Goal: Information Seeking & Learning: Check status

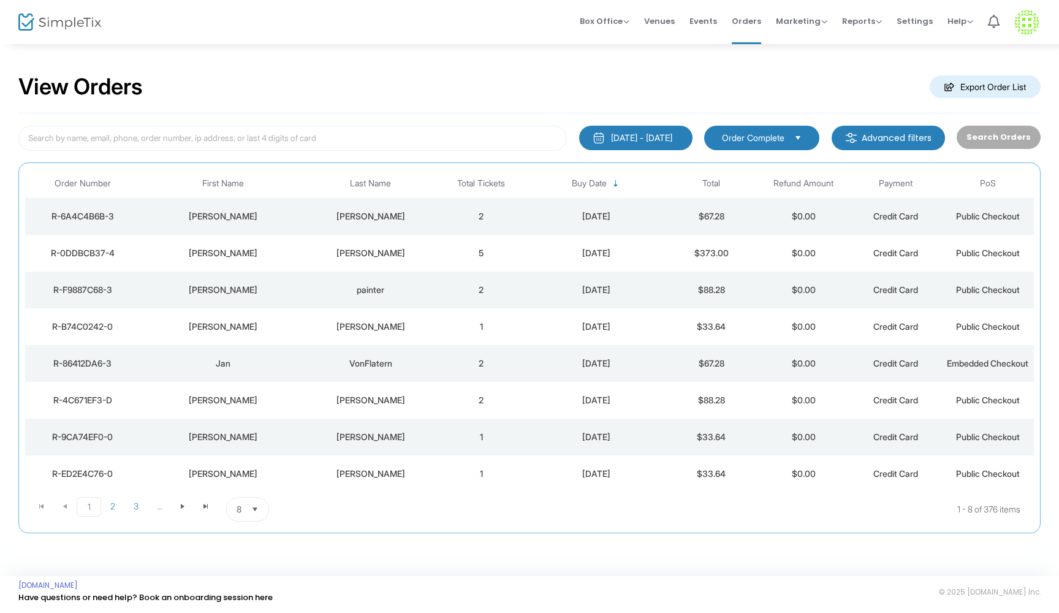
click at [432, 219] on td "[PERSON_NAME]" at bounding box center [370, 216] width 129 height 37
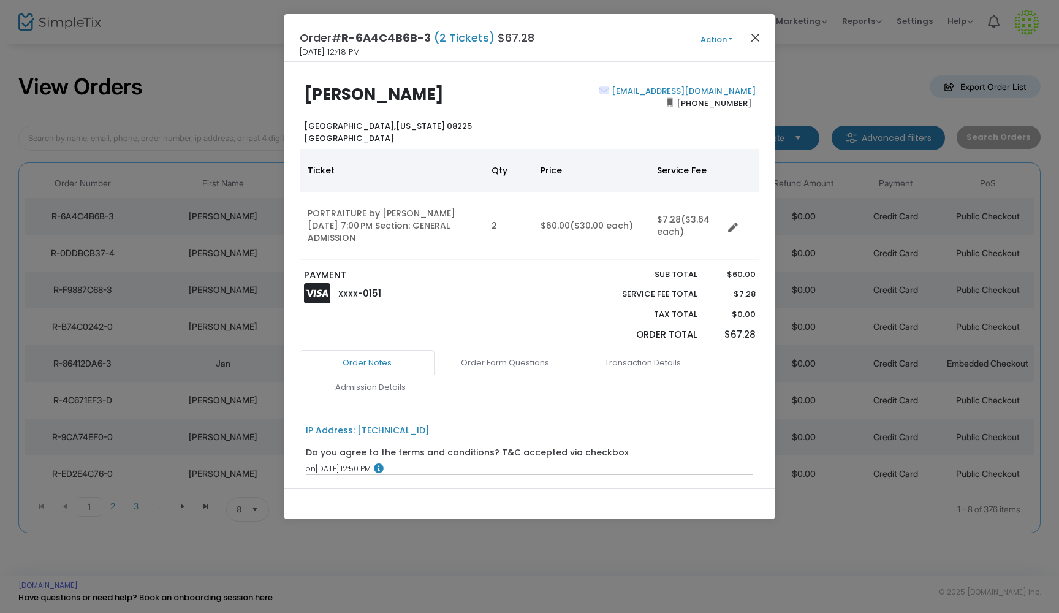
click at [756, 36] on button "Close" at bounding box center [755, 37] width 16 height 16
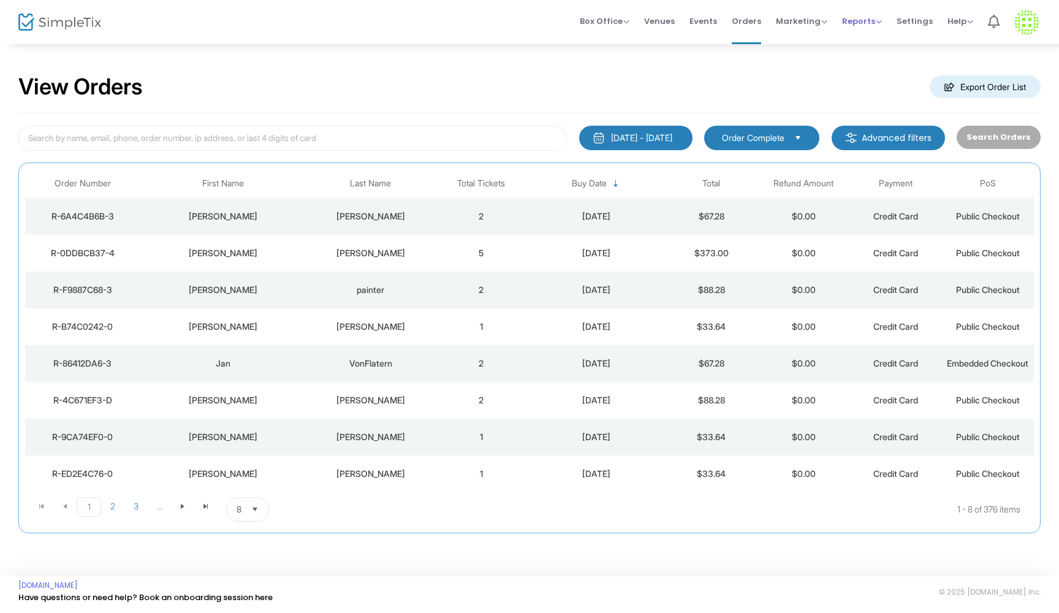
click at [855, 18] on span "Reports" at bounding box center [862, 21] width 40 height 12
click at [871, 69] on li "Sales Reports" at bounding box center [882, 65] width 80 height 24
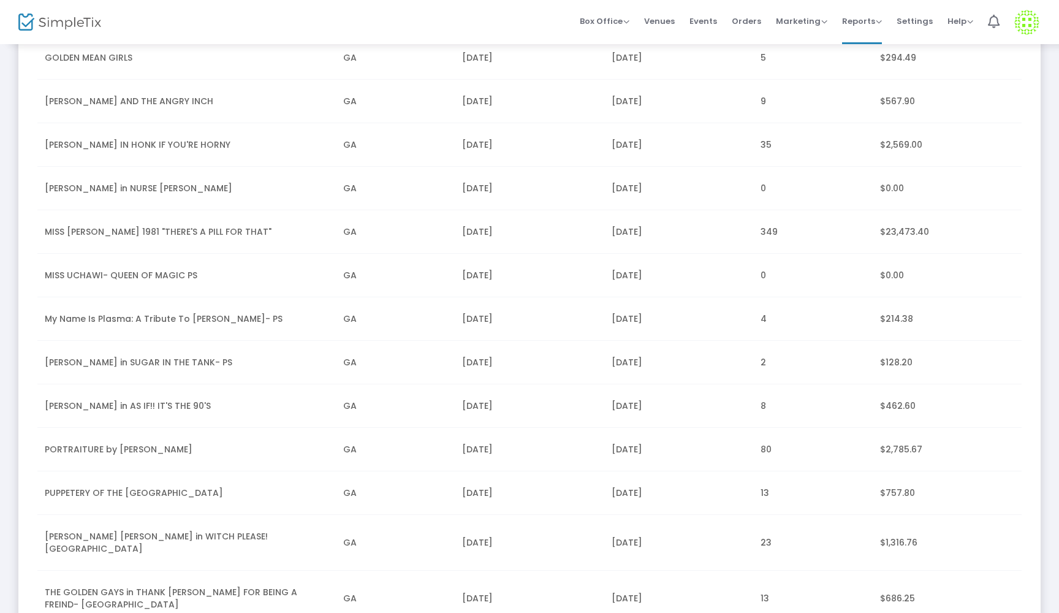
scroll to position [449, 0]
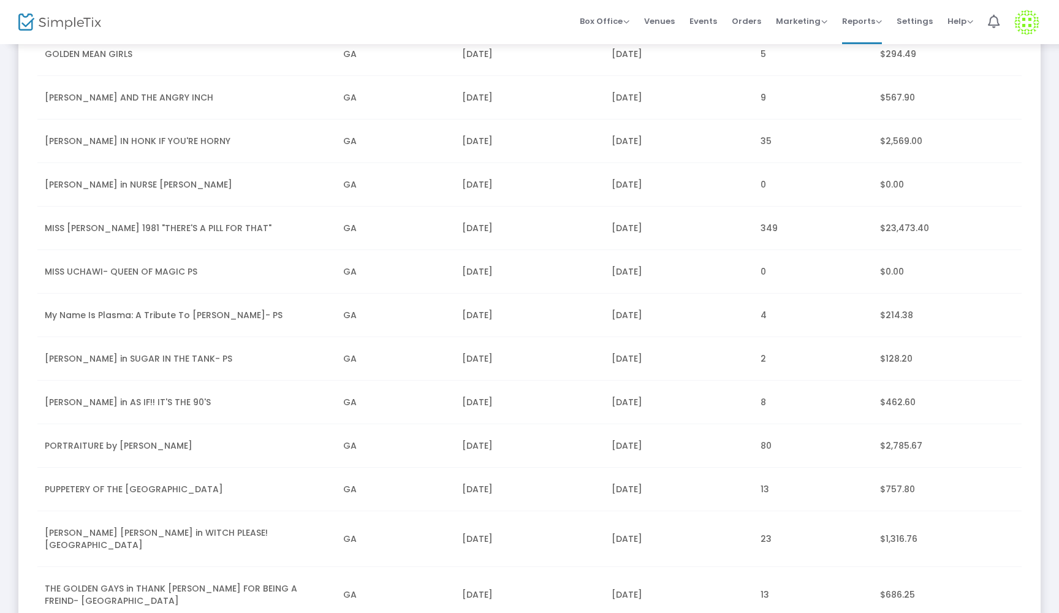
click at [101, 436] on td "PORTRAITURE by [PERSON_NAME]" at bounding box center [186, 446] width 298 height 44
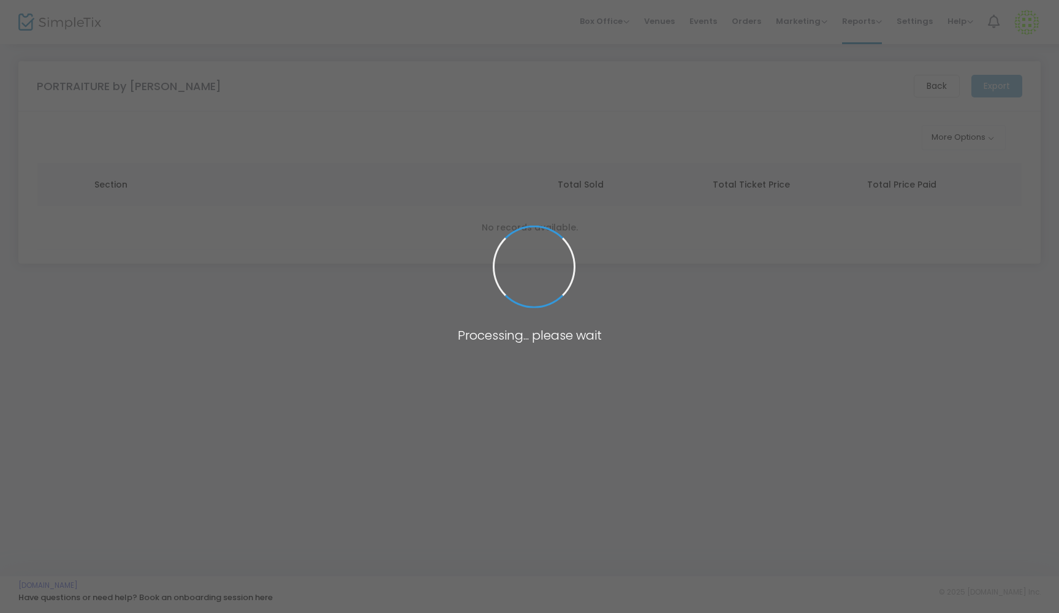
scroll to position [0, 0]
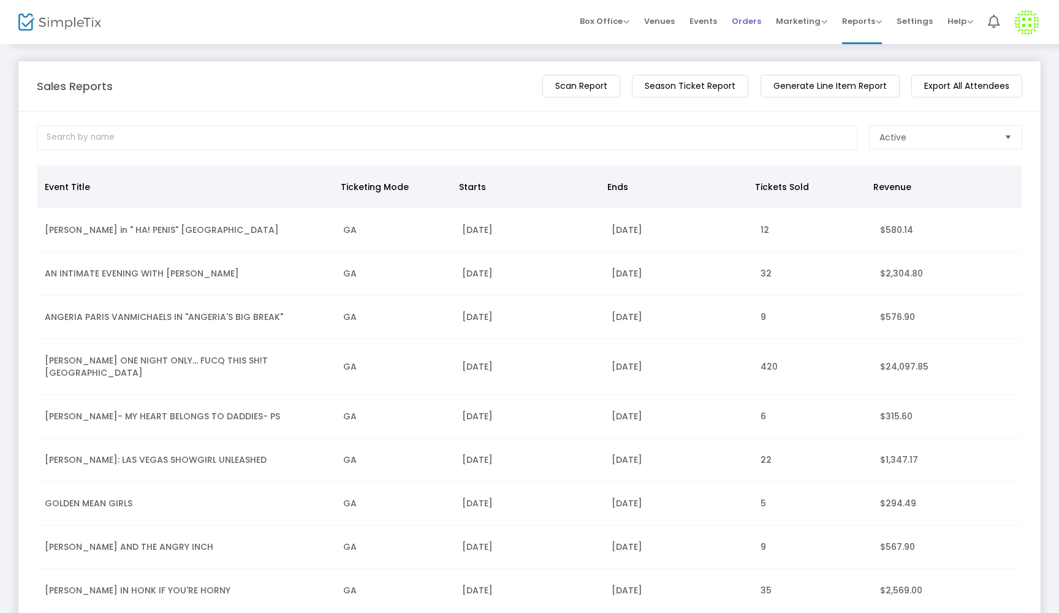
click at [747, 20] on span "Orders" at bounding box center [746, 21] width 29 height 31
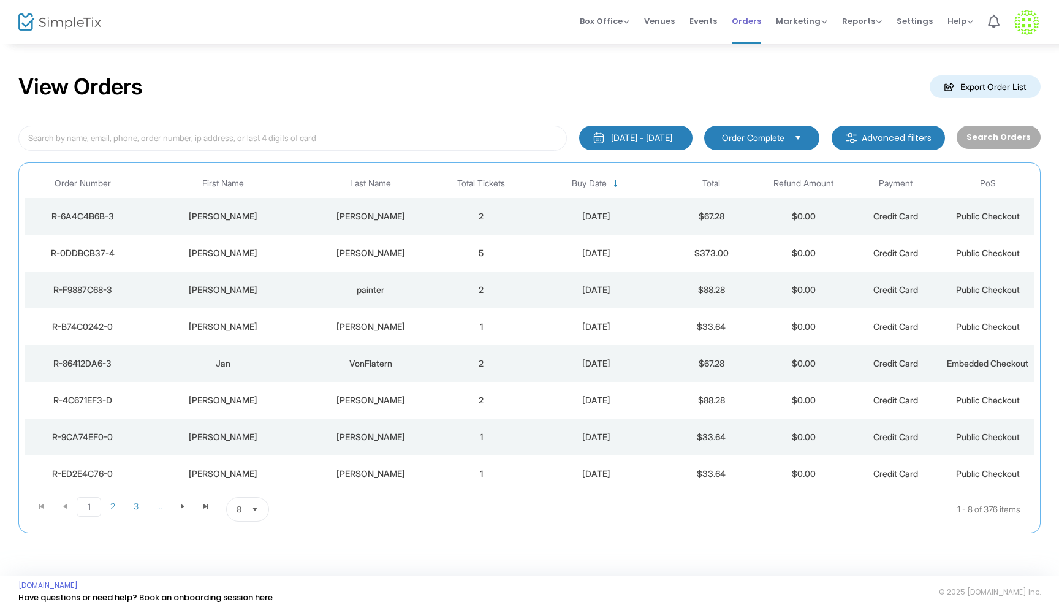
click at [747, 20] on span "Orders" at bounding box center [746, 21] width 29 height 31
